Goal: Task Accomplishment & Management: Use online tool/utility

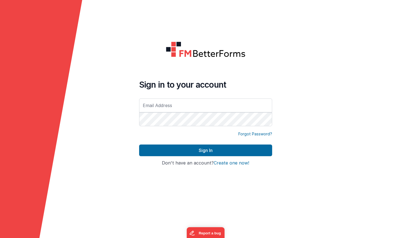
click at [233, 103] on input "text" at bounding box center [205, 105] width 133 height 14
click at [169, 131] on div "Forgot Password?" at bounding box center [205, 134] width 133 height 6
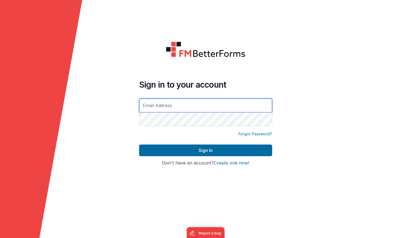
type input "[EMAIL_ADDRESS][DOMAIN_NAME]"
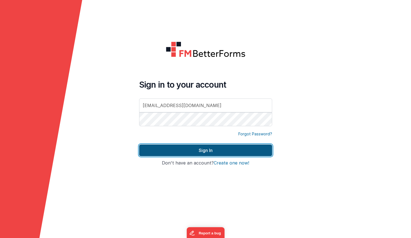
click at [222, 148] on button "Sign In" at bounding box center [205, 151] width 133 height 12
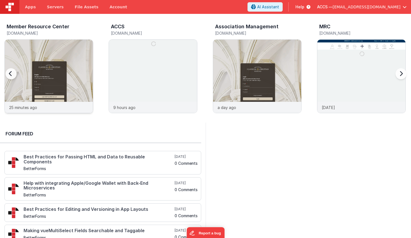
click at [72, 84] on img at bounding box center [49, 84] width 88 height 88
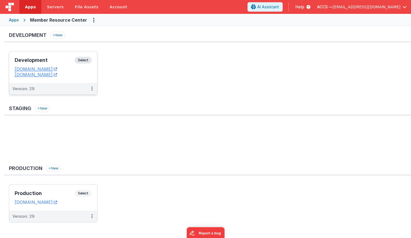
click at [60, 57] on h3 "Development" at bounding box center [45, 60] width 60 height 6
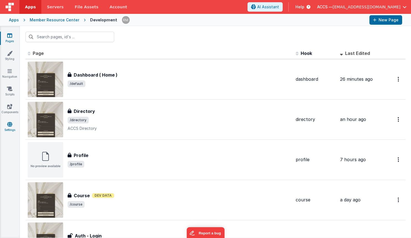
click at [12, 125] on icon at bounding box center [9, 124] width 5 height 6
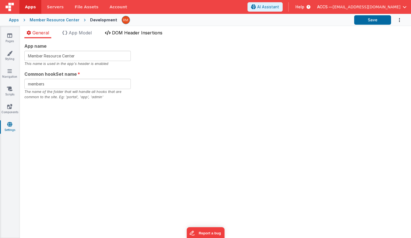
click at [138, 35] on span "DOM Header Insertions" at bounding box center [137, 33] width 50 height 6
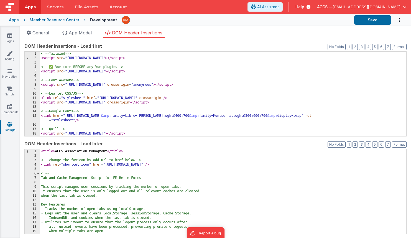
click at [128, 87] on div "<!-- Tailwind --> < script src = "https://cdn.tailwindcss.com" > </ script > <!…" at bounding box center [223, 98] width 367 height 93
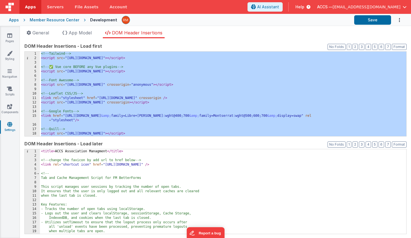
click at [311, 7] on icon at bounding box center [308, 7] width 6 height 6
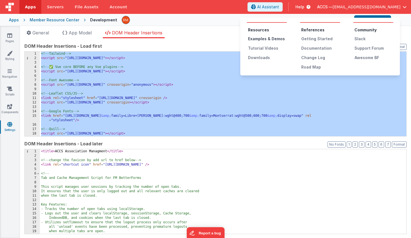
click at [268, 40] on div "Examples & Demos" at bounding box center [267, 39] width 39 height 6
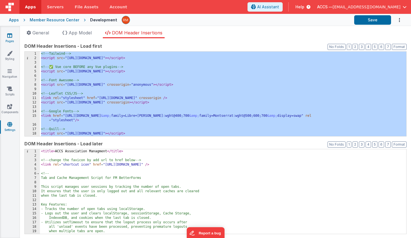
click at [11, 39] on link "Pages" at bounding box center [10, 38] width 20 height 11
